Goal: Task Accomplishment & Management: Use online tool/utility

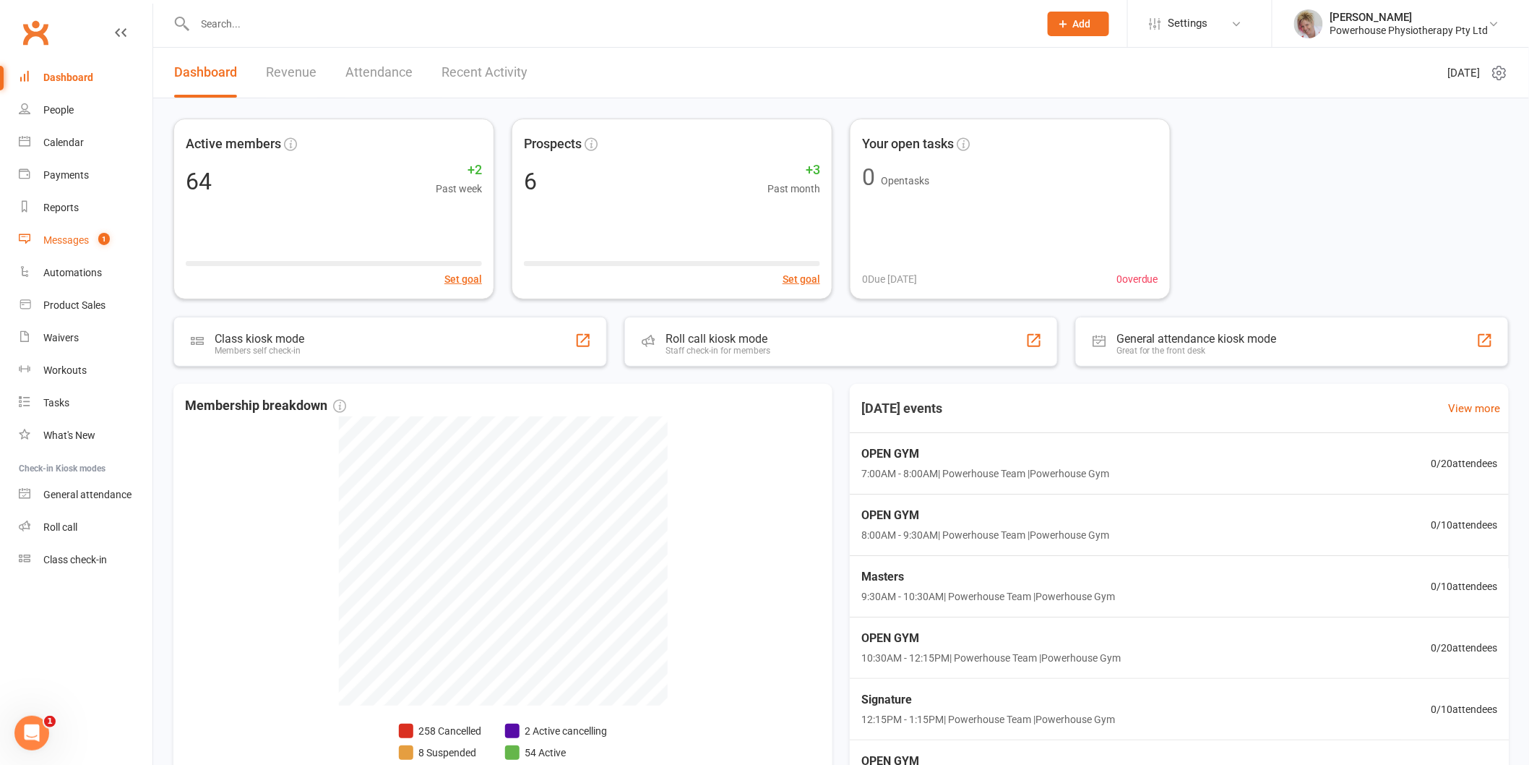
click at [66, 241] on div "Messages" at bounding box center [66, 240] width 46 height 12
click at [69, 536] on link "Roll call" at bounding box center [86, 527] width 134 height 33
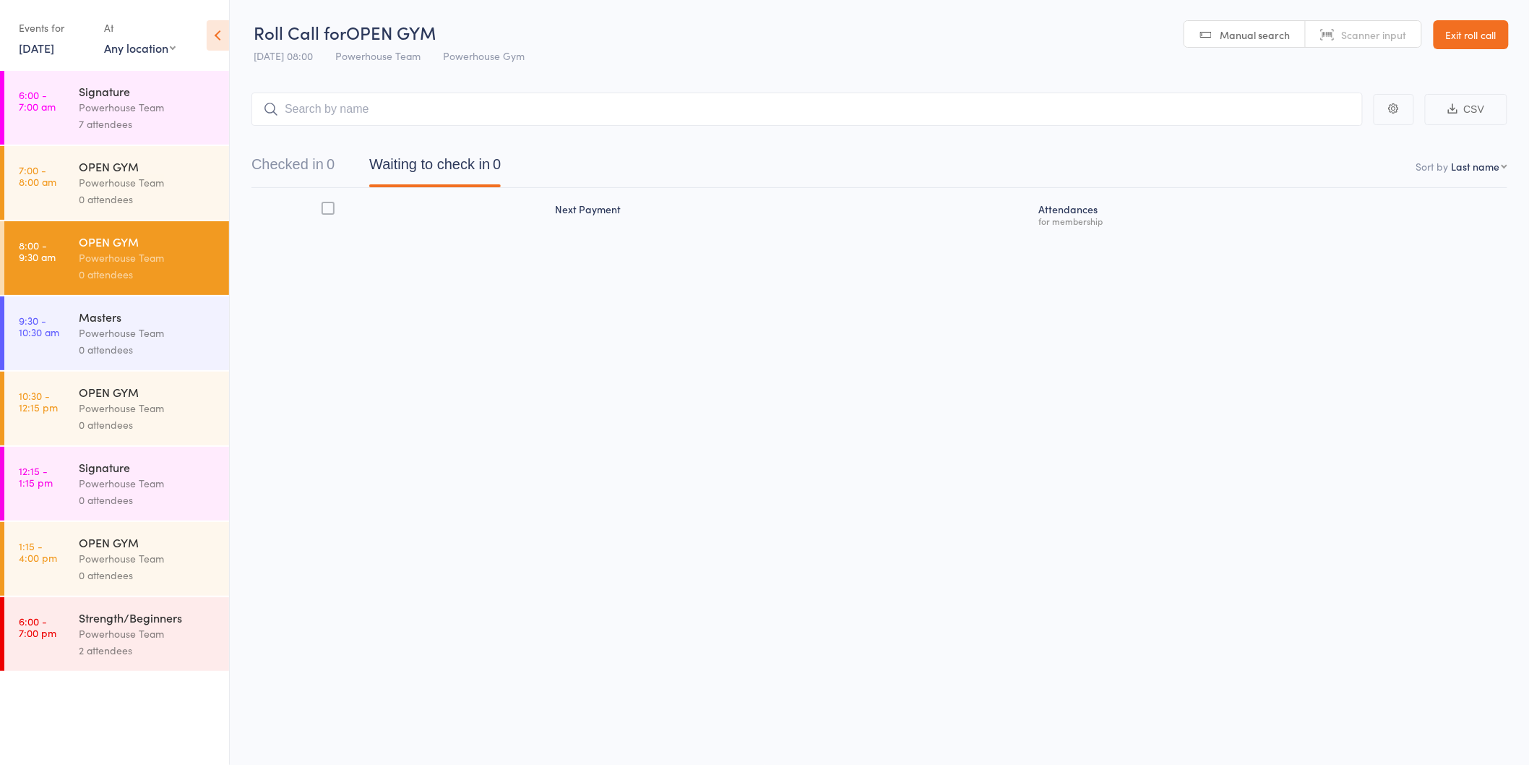
click at [120, 343] on div "0 attendees" at bounding box center [148, 349] width 138 height 17
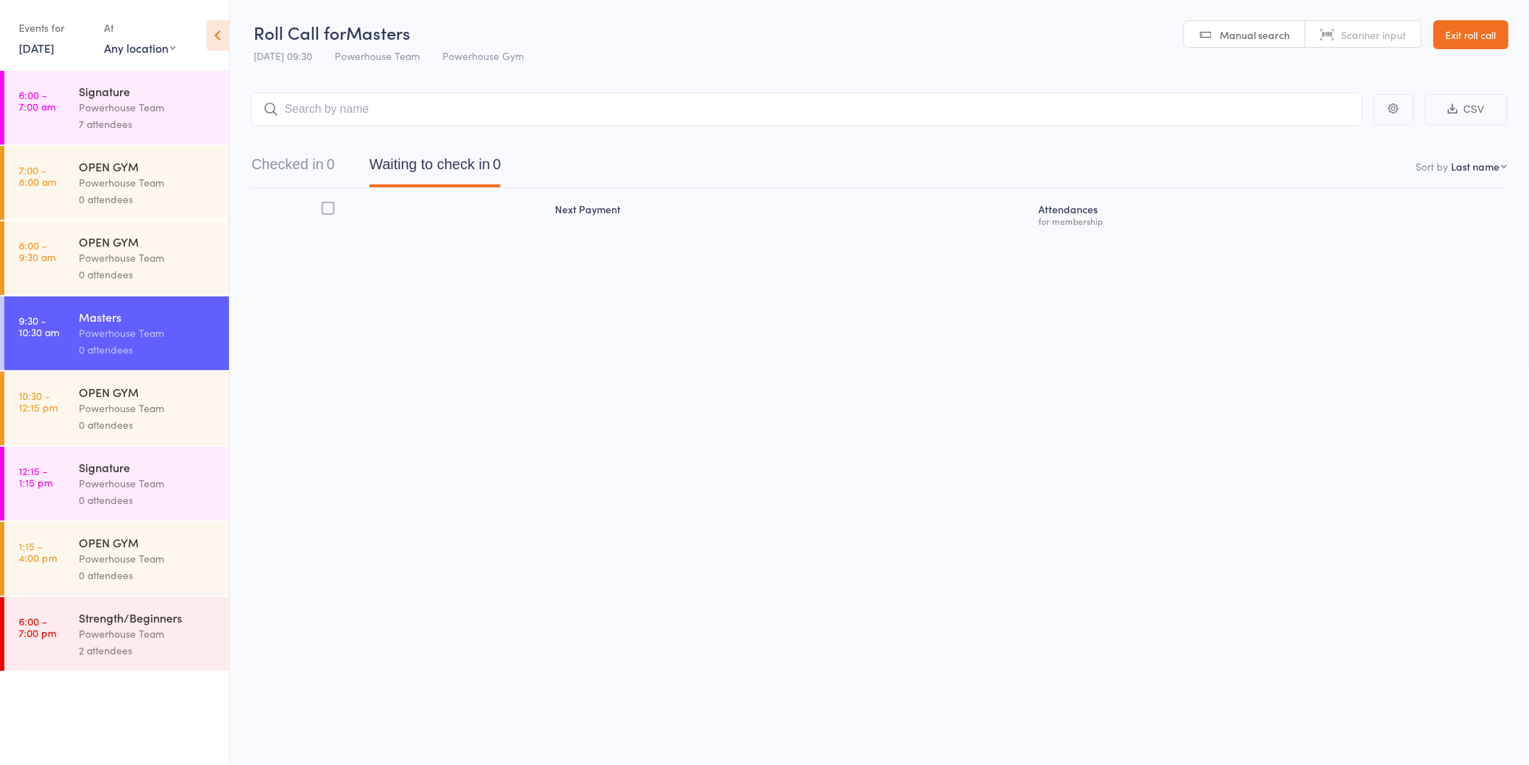
drag, startPoint x: 488, startPoint y: 116, endPoint x: 494, endPoint y: 111, distance: 8.2
click at [494, 111] on input "search" at bounding box center [806, 108] width 1111 height 33
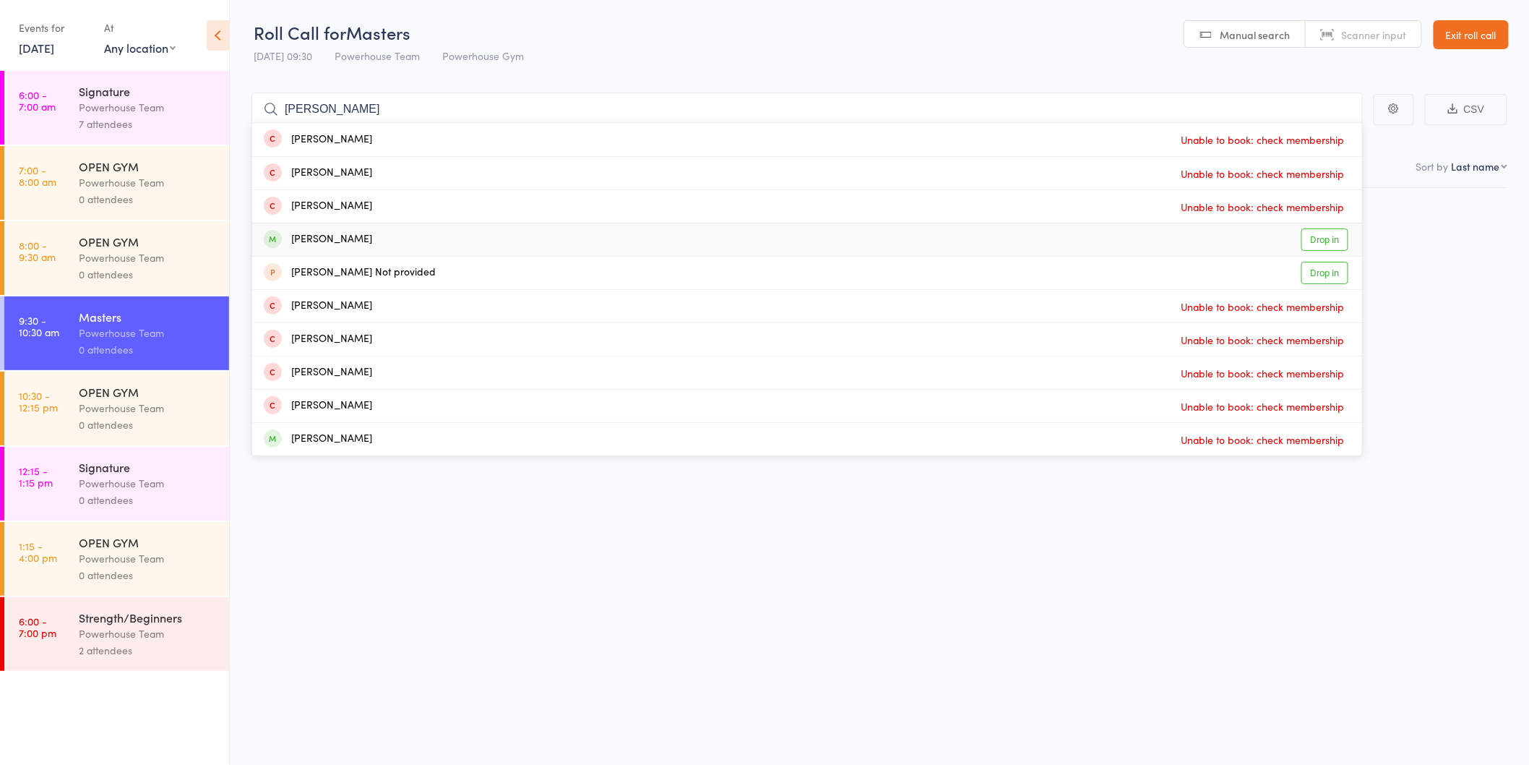
type input "[PERSON_NAME]"
click at [1319, 241] on link "Drop in" at bounding box center [1324, 239] width 47 height 22
